Goal: Task Accomplishment & Management: Use online tool/utility

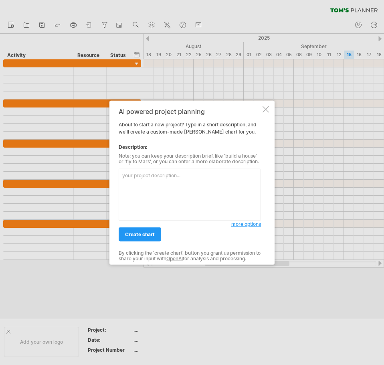
click at [270, 111] on div "AI powered project planning About to start a new project? Type in a short descr…" at bounding box center [192, 183] width 165 height 164
click at [268, 109] on div at bounding box center [266, 109] width 6 height 6
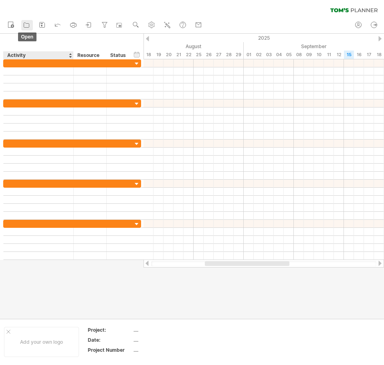
click at [31, 30] on link "open" at bounding box center [27, 25] width 12 height 10
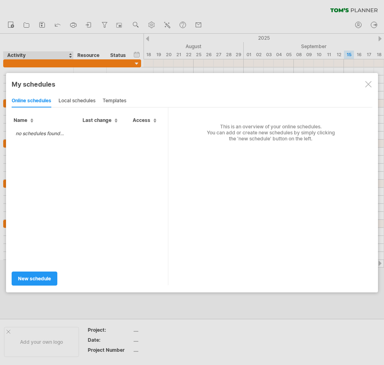
click at [22, 138] on td "no schedules found..." at bounding box center [40, 133] width 56 height 14
click at [80, 102] on div "local schedules" at bounding box center [77, 101] width 37 height 13
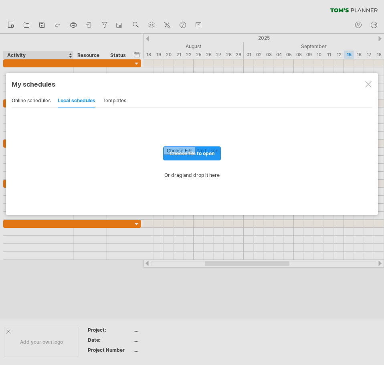
click at [96, 104] on div "local schedules" at bounding box center [77, 101] width 38 height 13
click at [102, 102] on div "online schedules local schedules templates" at bounding box center [192, 100] width 361 height 13
click at [105, 102] on div "templates" at bounding box center [115, 101] width 24 height 13
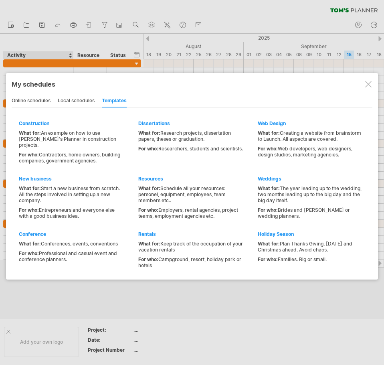
click at [91, 100] on div "local schedules" at bounding box center [76, 101] width 37 height 13
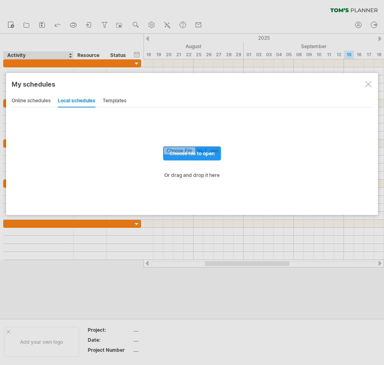
click at [21, 101] on div "online schedules" at bounding box center [31, 101] width 39 height 13
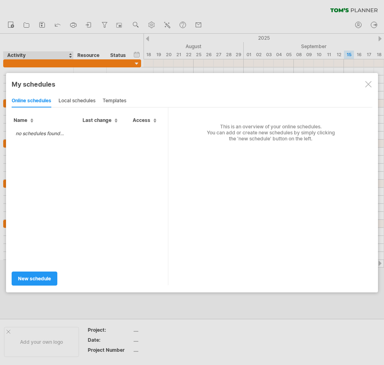
click at [367, 82] on div at bounding box center [369, 84] width 6 height 6
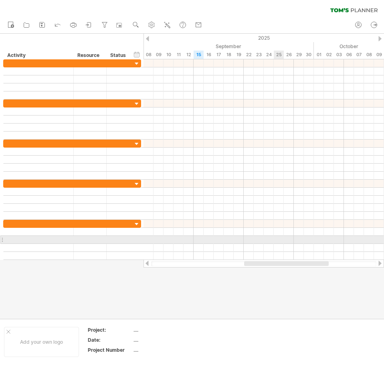
drag, startPoint x: 243, startPoint y: 265, endPoint x: 307, endPoint y: 239, distance: 68.6
click at [305, 239] on div "Trying to reach [DOMAIN_NAME] Connected again... 0% clear filter new" at bounding box center [192, 182] width 384 height 365
